Goal: Task Accomplishment & Management: Use online tool/utility

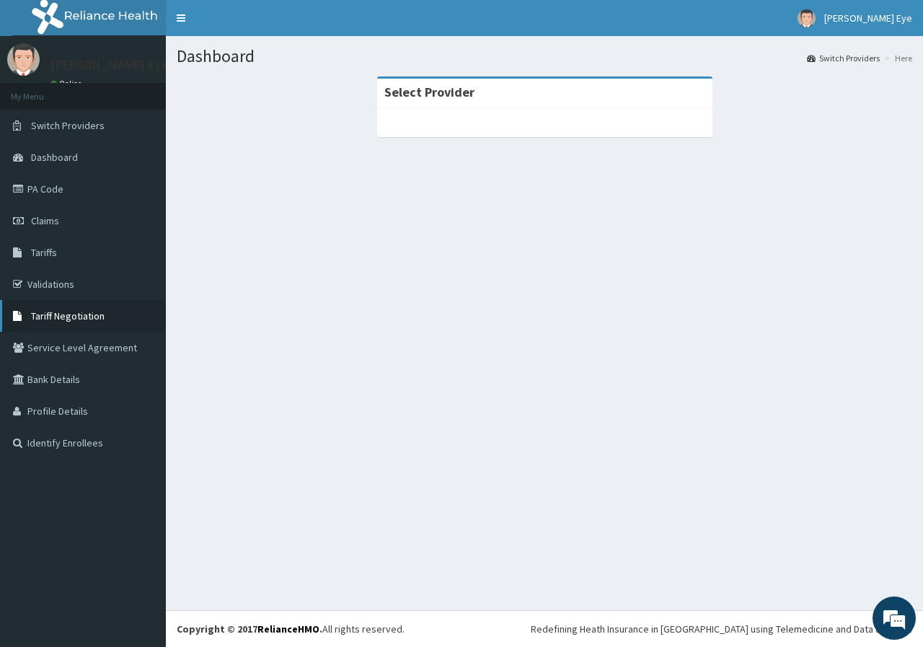
click at [87, 315] on span "Tariff Negotiation" at bounding box center [68, 315] width 74 height 13
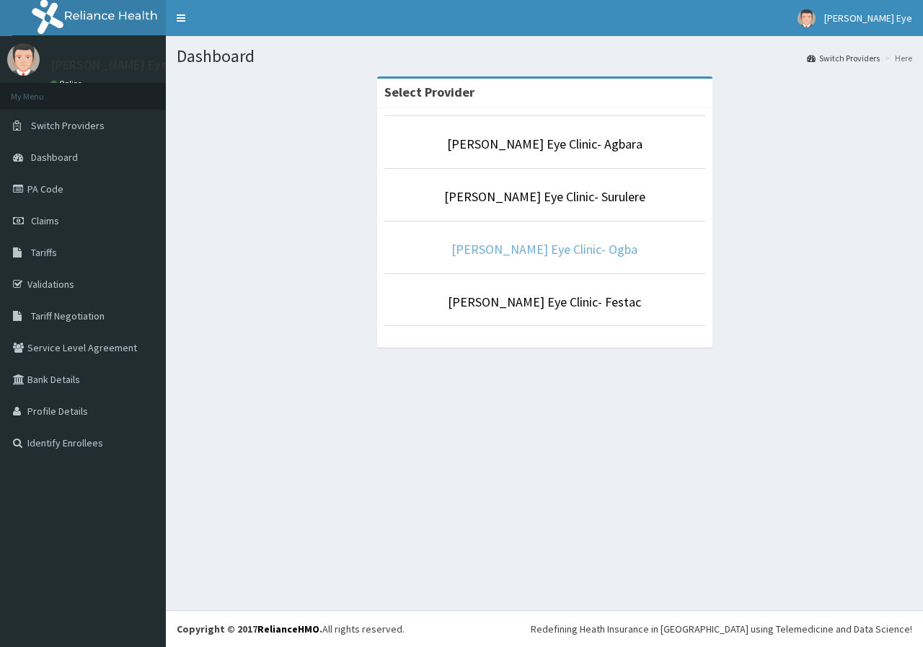
click at [550, 255] on link "[PERSON_NAME] Eye Clinic- Ogba" at bounding box center [545, 249] width 186 height 17
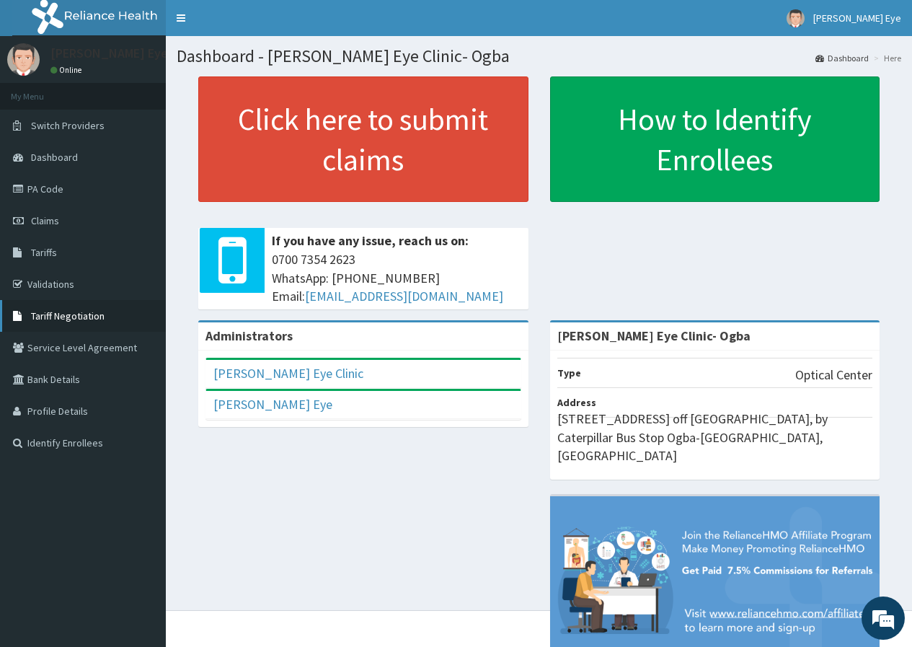
click at [85, 315] on span "Tariff Negotiation" at bounding box center [68, 315] width 74 height 13
